Goal: Information Seeking & Learning: Learn about a topic

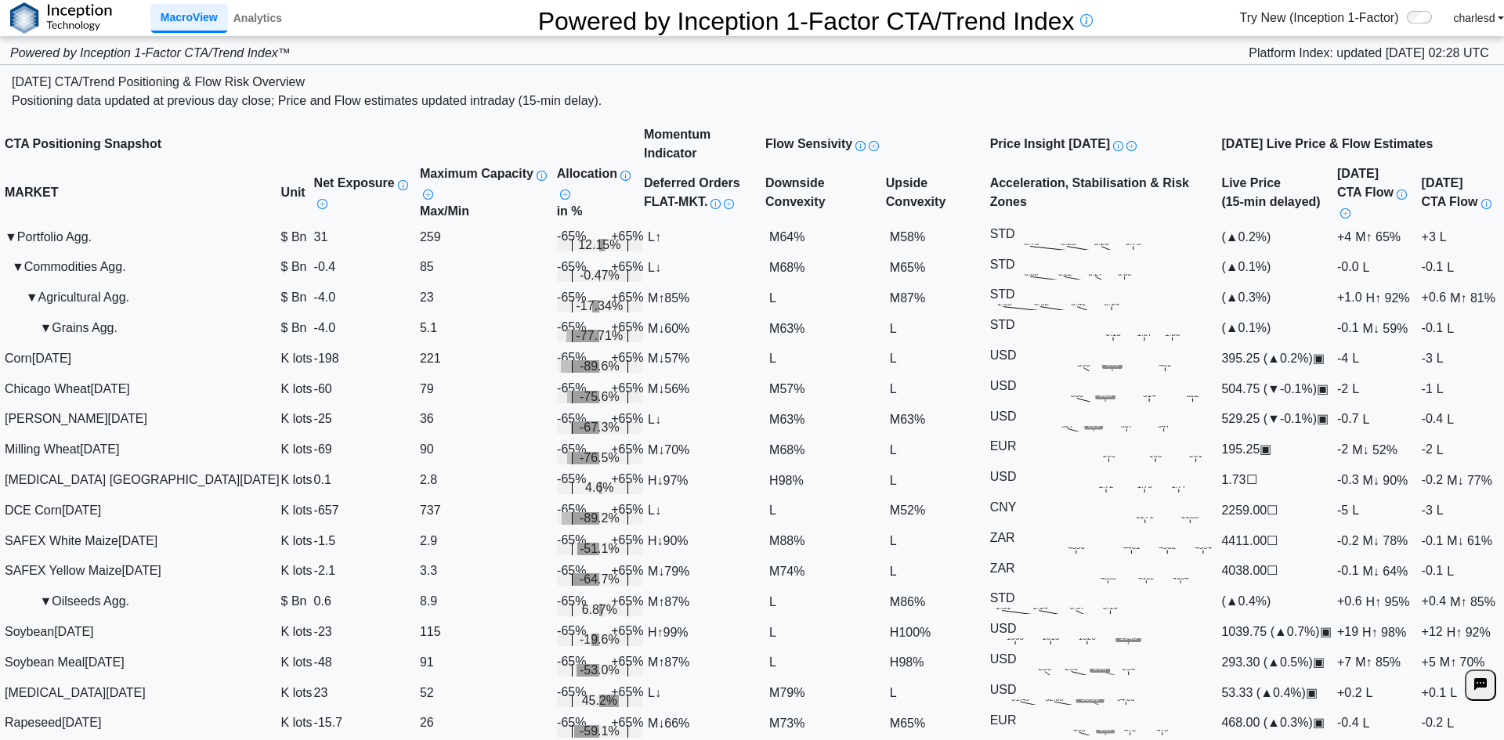
click at [827, 93] on div "Today's CTA/Trend Positioning & Flow Risk Overview Positioning data updated at …" at bounding box center [752, 95] width 1480 height 44
click at [371, 739] on div "**********" at bounding box center [752, 370] width 1504 height 740
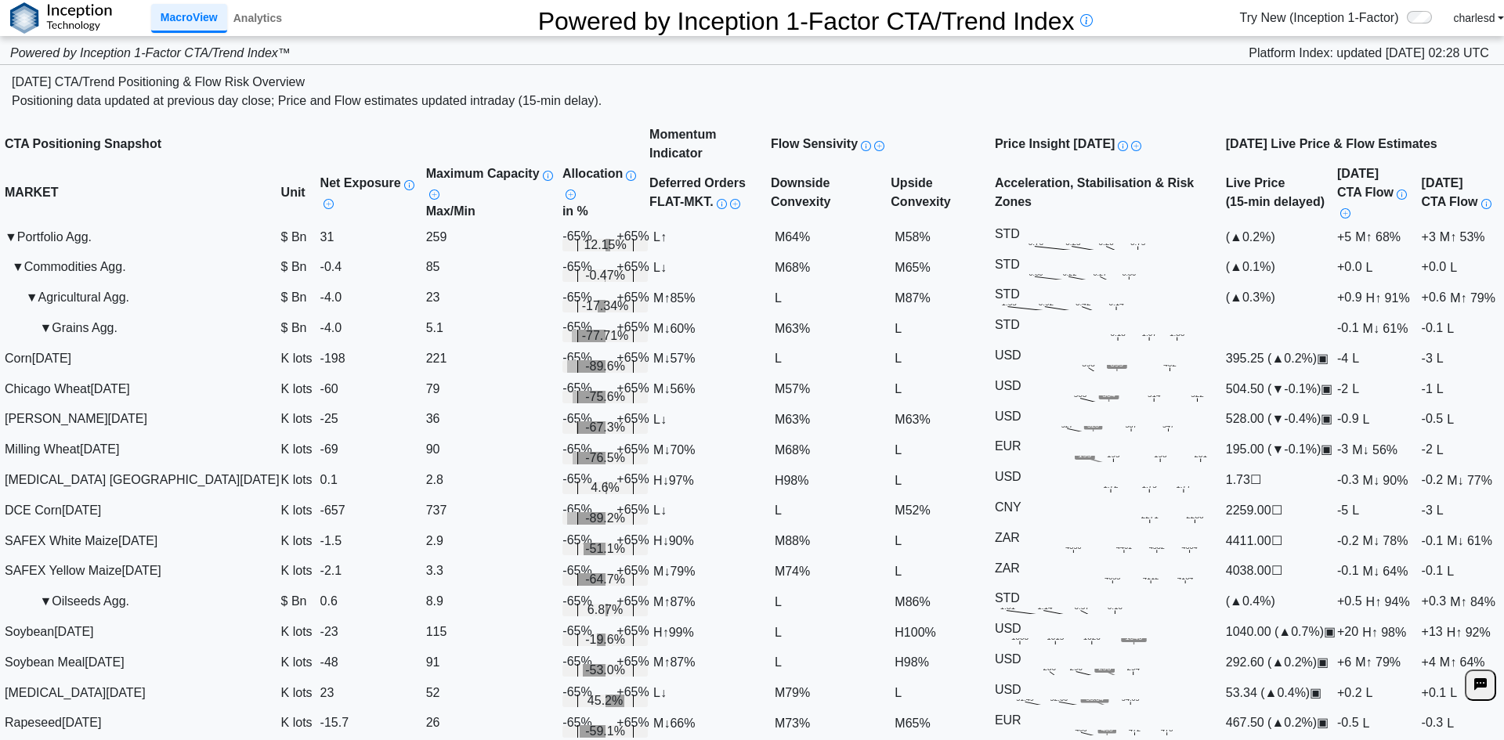
click at [994, 125] on th "Price Insight Today Today's key price zones highlighting intraday levels at whi…" at bounding box center [1109, 144] width 231 height 39
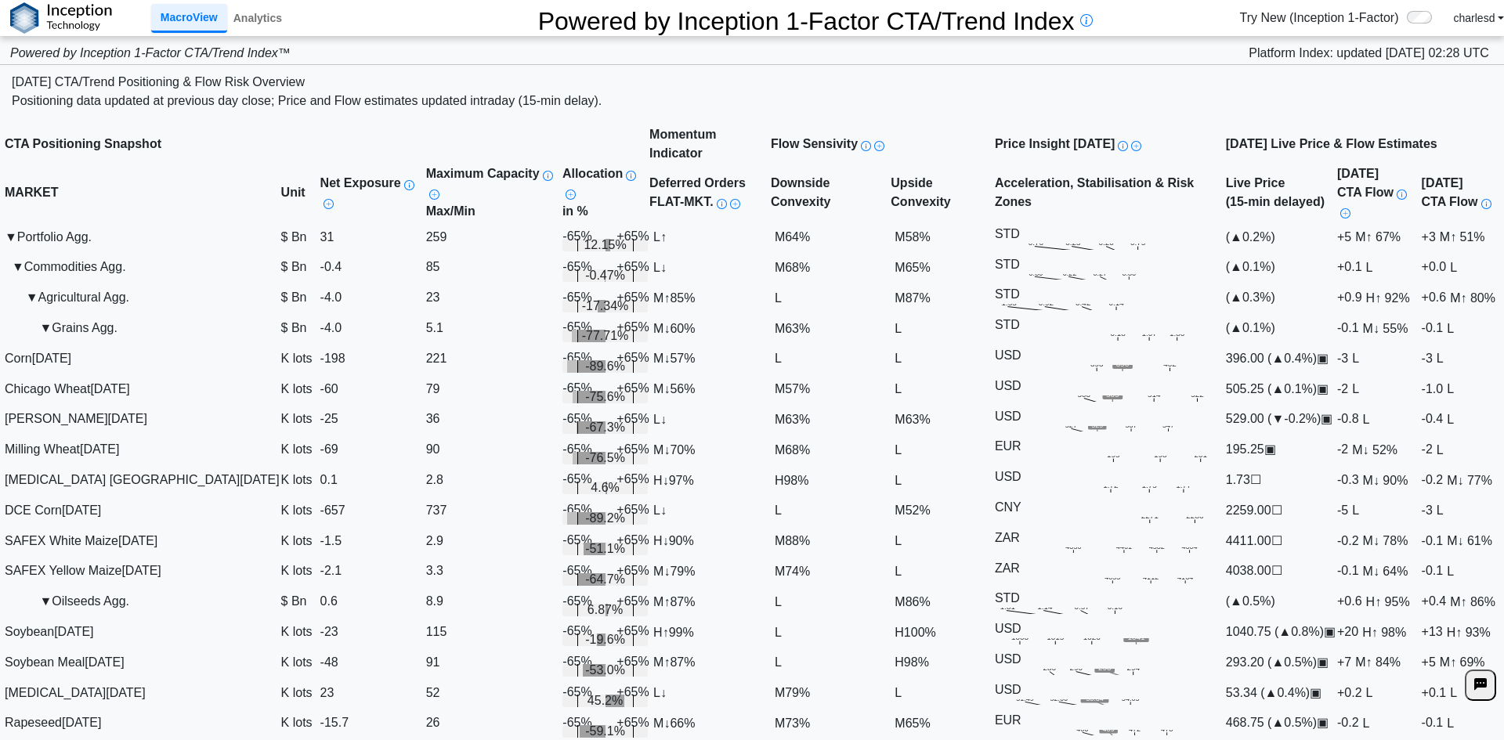
scroll to position [1331, 0]
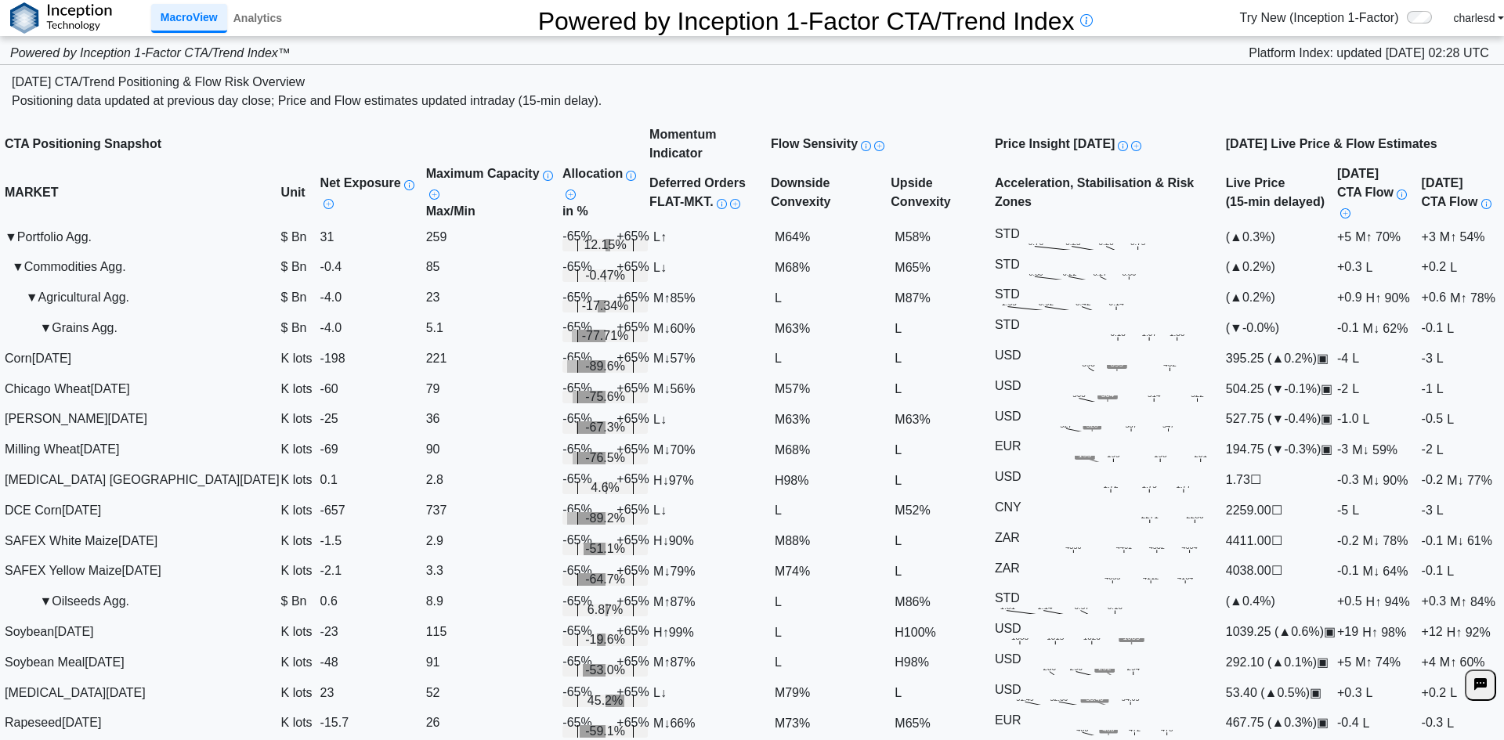
scroll to position [2038, 0]
click at [417, 92] on div "Positioning data updated at previous day close; Price and Flow estimates update…" at bounding box center [752, 101] width 1480 height 19
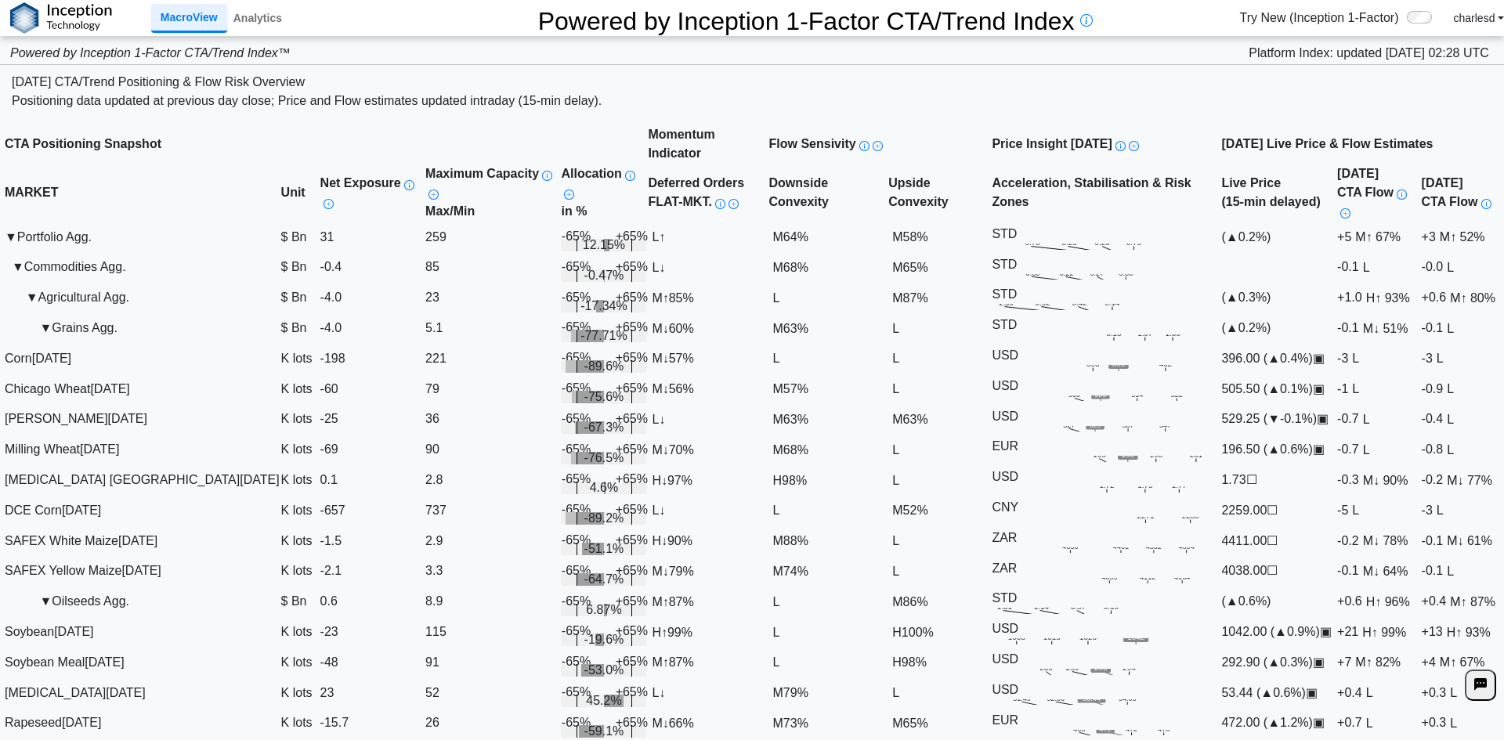
scroll to position [392, 0]
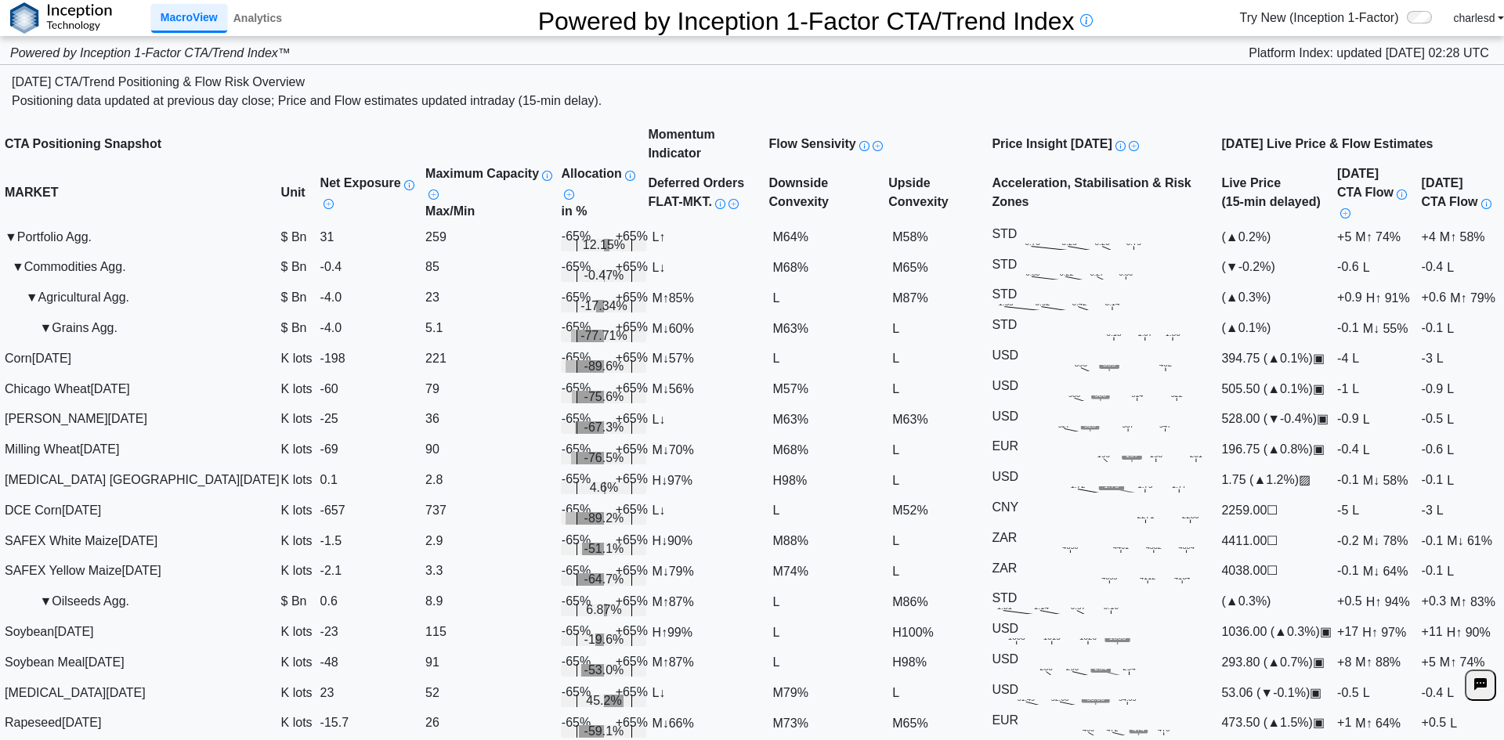
scroll to position [392, 0]
